Goal: Use online tool/utility

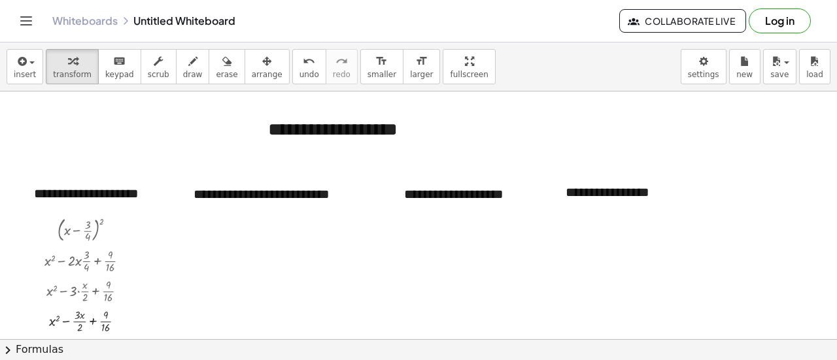
scroll to position [109, 0]
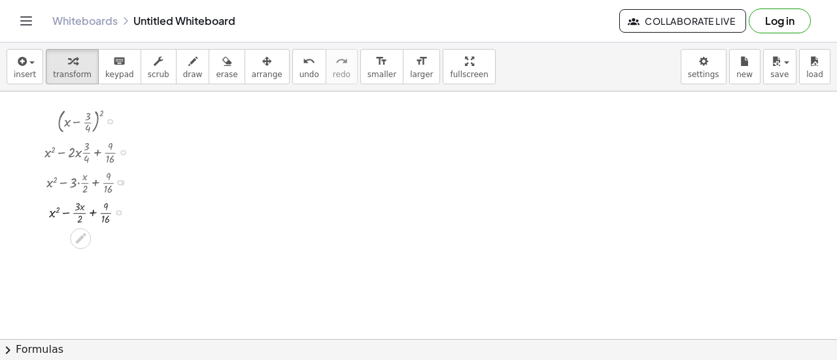
click at [118, 214] on div at bounding box center [119, 213] width 6 height 6
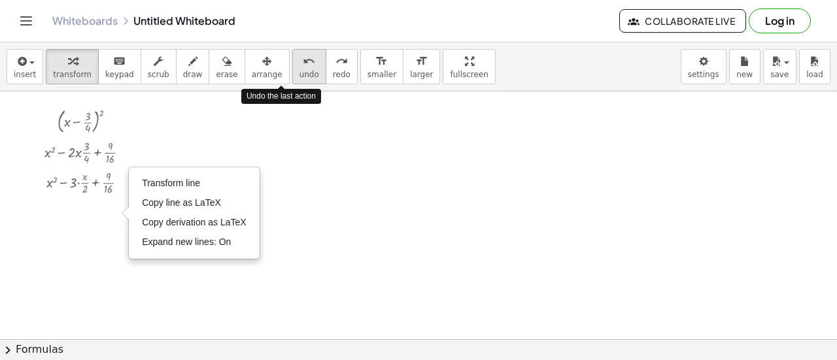
click at [300, 71] on span "undo" at bounding box center [310, 74] width 20 height 9
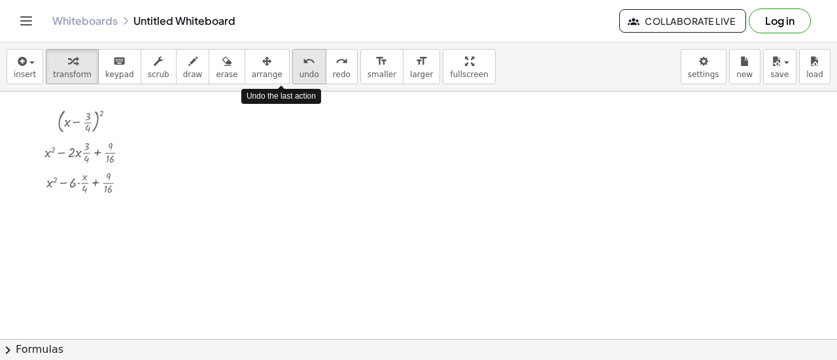
click at [300, 71] on span "undo" at bounding box center [310, 74] width 20 height 9
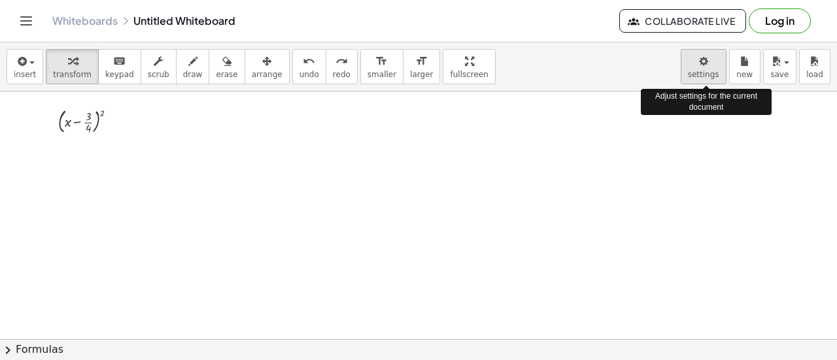
click at [709, 70] on body "**********" at bounding box center [418, 180] width 837 height 360
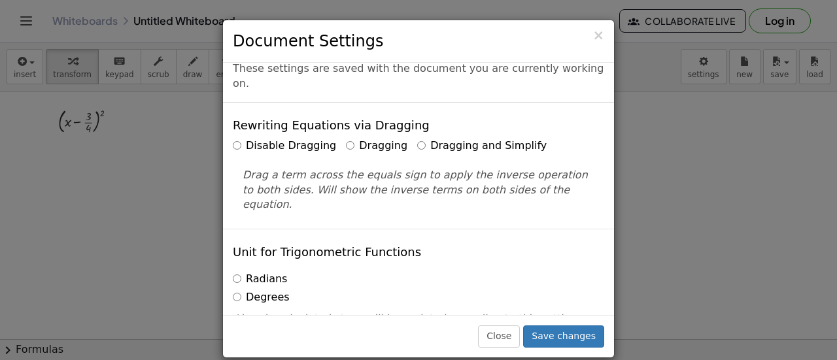
scroll to position [0, 0]
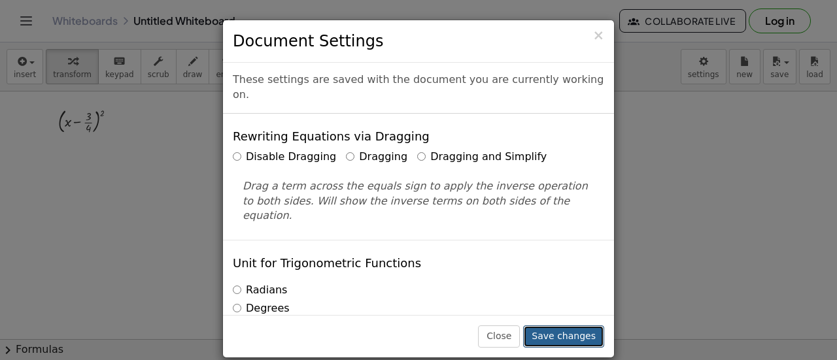
click at [574, 336] on button "Save changes" at bounding box center [563, 337] width 81 height 22
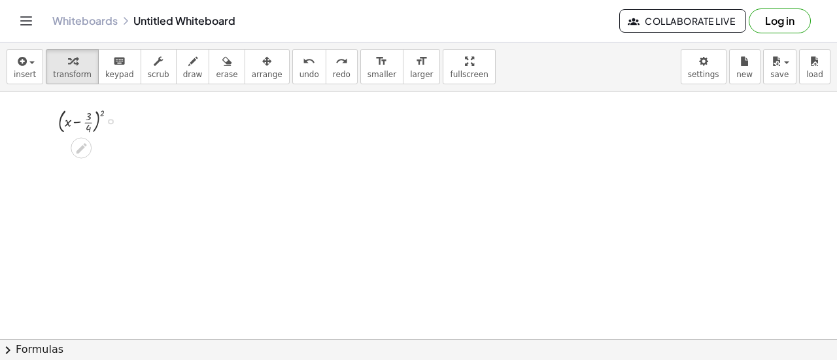
click at [101, 114] on div at bounding box center [93, 121] width 82 height 32
click at [86, 153] on div at bounding box center [92, 152] width 111 height 30
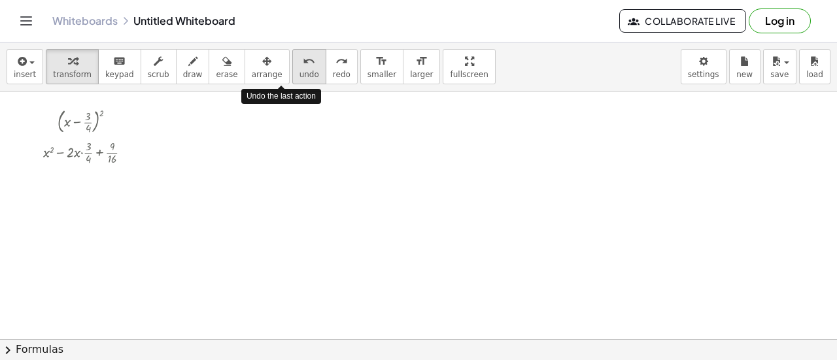
click at [300, 70] on span "undo" at bounding box center [310, 74] width 20 height 9
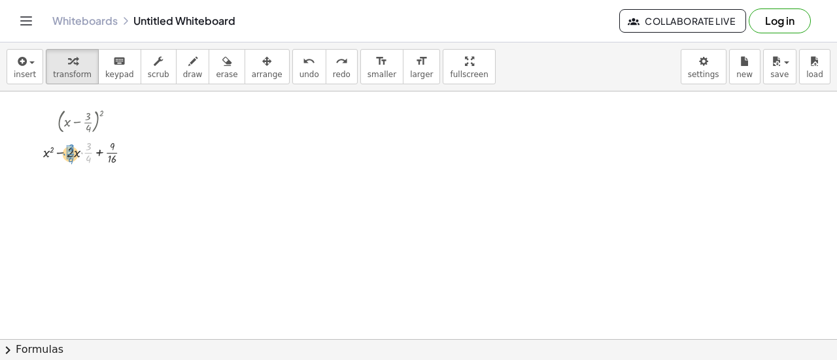
drag, startPoint x: 91, startPoint y: 151, endPoint x: 73, endPoint y: 152, distance: 17.7
click at [73, 152] on div at bounding box center [92, 152] width 111 height 30
drag, startPoint x: 71, startPoint y: 178, endPoint x: 75, endPoint y: 194, distance: 16.8
click at [75, 194] on div at bounding box center [93, 182] width 112 height 30
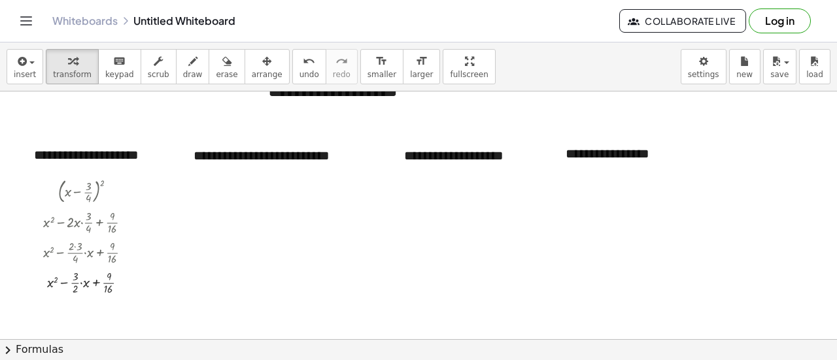
scroll to position [38, 0]
click at [112, 227] on div at bounding box center [93, 222] width 112 height 30
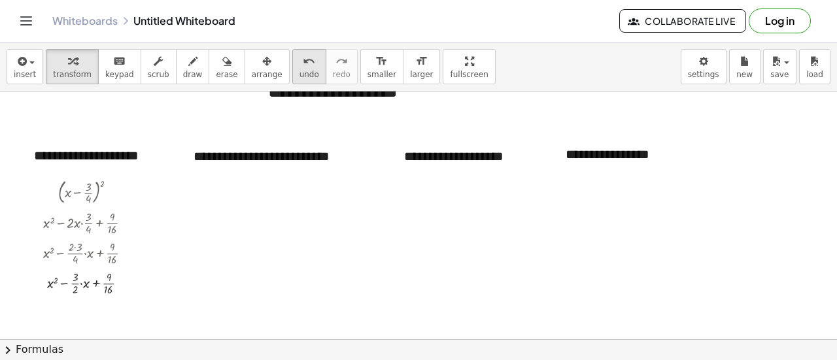
click at [303, 66] on icon "undo" at bounding box center [309, 62] width 12 height 16
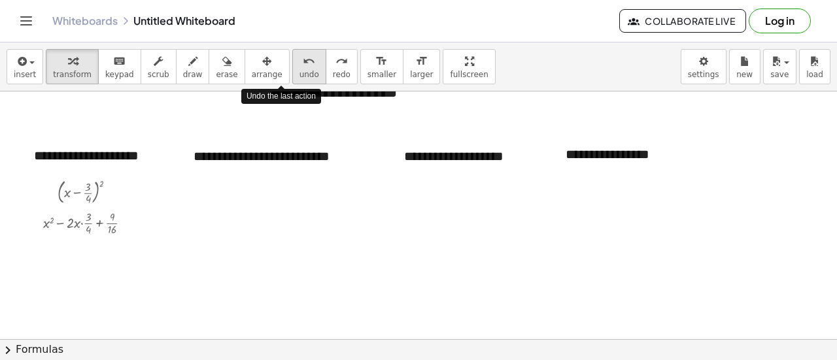
click at [300, 70] on span "undo" at bounding box center [310, 74] width 20 height 9
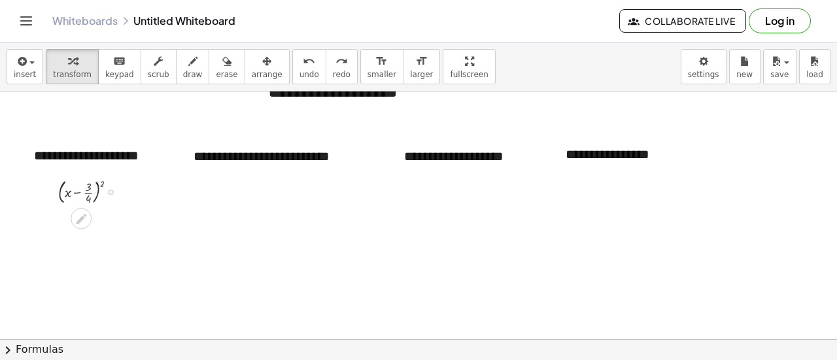
click at [103, 182] on div at bounding box center [93, 191] width 82 height 32
drag, startPoint x: 90, startPoint y: 220, endPoint x: 73, endPoint y: 228, distance: 19.0
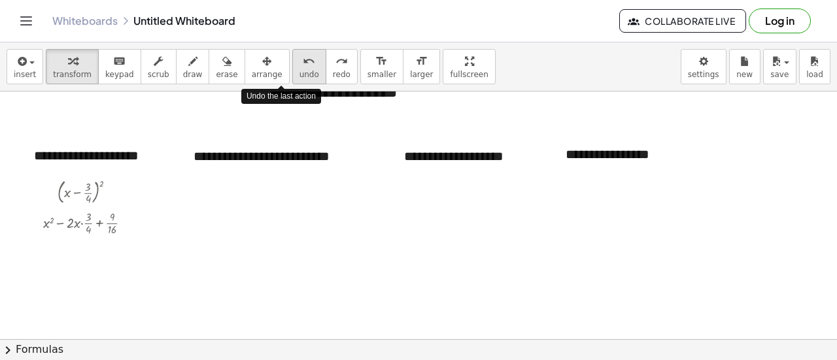
click at [300, 70] on span "undo" at bounding box center [310, 74] width 20 height 9
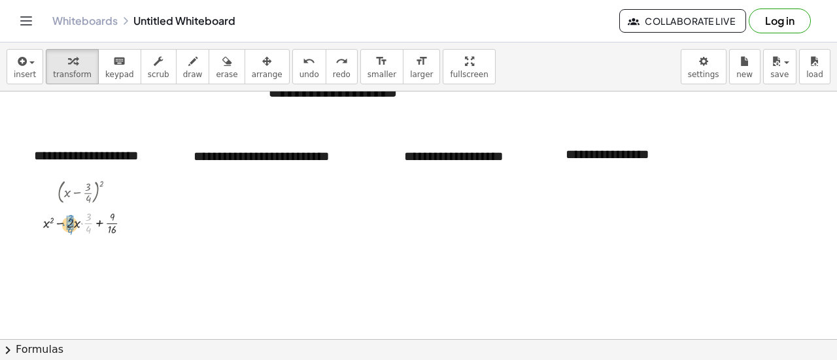
drag, startPoint x: 89, startPoint y: 222, endPoint x: 71, endPoint y: 223, distance: 18.4
click at [75, 248] on div at bounding box center [93, 252] width 112 height 30
click at [75, 248] on div at bounding box center [92, 252] width 111 height 30
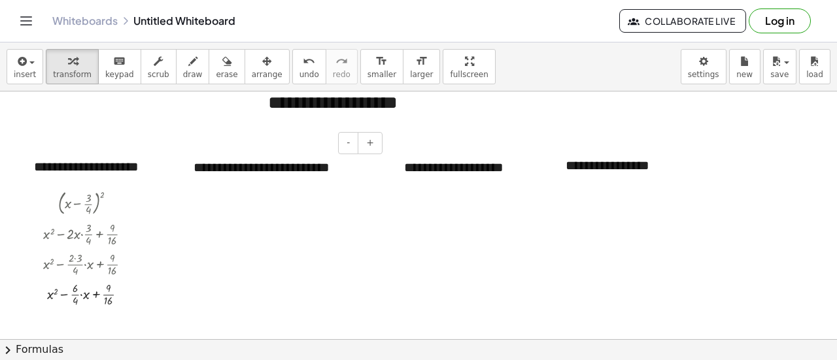
scroll to position [26, 0]
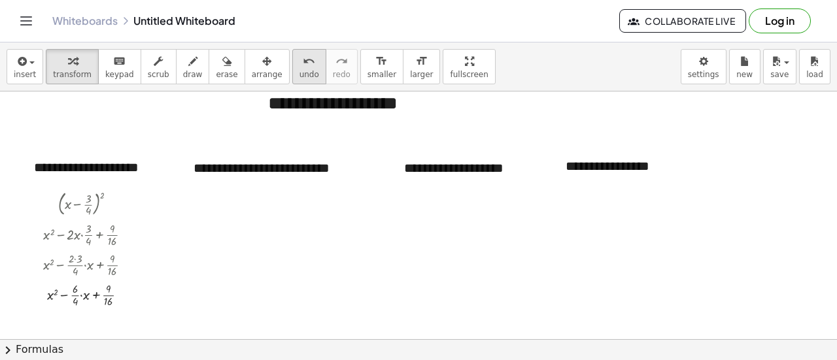
click at [303, 66] on icon "undo" at bounding box center [309, 62] width 12 height 16
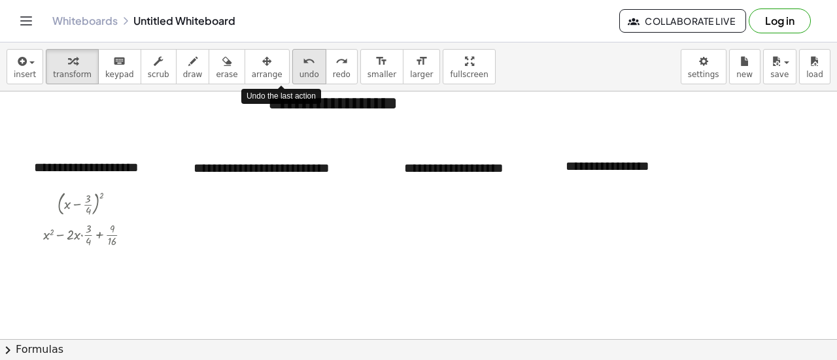
click at [303, 66] on icon "undo" at bounding box center [309, 62] width 12 height 16
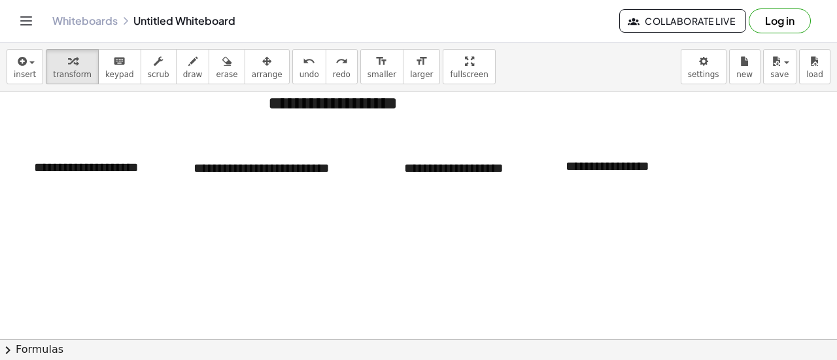
drag, startPoint x: 188, startPoint y: 274, endPoint x: 173, endPoint y: 247, distance: 31.6
click at [173, 247] on div at bounding box center [418, 313] width 837 height 496
